Goal: Find specific page/section: Find specific page/section

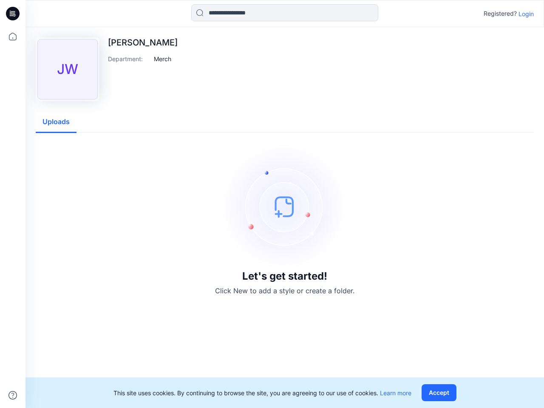
click at [272, 204] on img at bounding box center [284, 206] width 127 height 127
click at [13, 14] on icon at bounding box center [13, 14] width 3 height 0
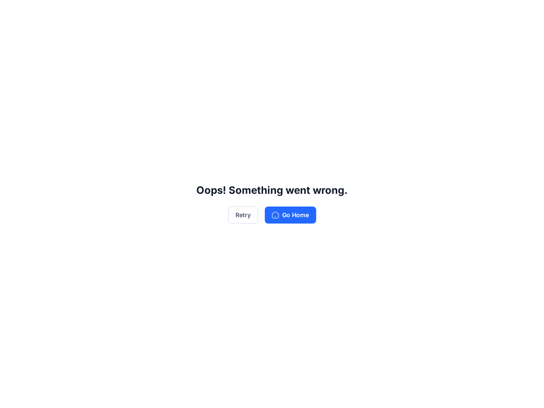
click at [13, 395] on div "Oops! Something went wrong. Retry Go Home" at bounding box center [272, 204] width 544 height 408
click at [285, 13] on div "Oops! Something went wrong. Retry Go Home" at bounding box center [272, 204] width 544 height 408
click at [526, 14] on div "Oops! Something went wrong. Retry Go Home" at bounding box center [272, 204] width 544 height 408
click at [163, 59] on div "Oops! Something went wrong. Retry Go Home" at bounding box center [272, 204] width 544 height 408
click at [56, 122] on div "Oops! Something went wrong. Retry Go Home" at bounding box center [272, 204] width 544 height 408
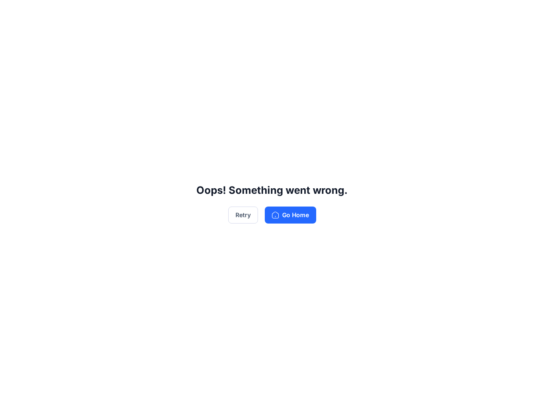
click at [441, 393] on div "Oops! Something went wrong. Retry Go Home" at bounding box center [272, 204] width 544 height 408
